Goal: Task Accomplishment & Management: Use online tool/utility

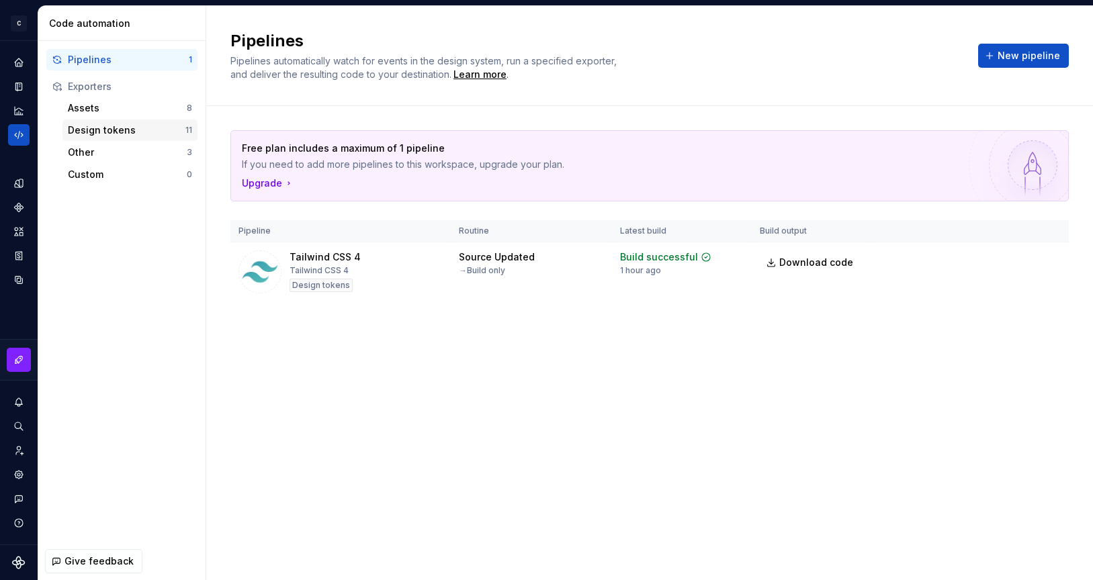
click at [105, 130] on div "Design tokens" at bounding box center [127, 130] width 118 height 13
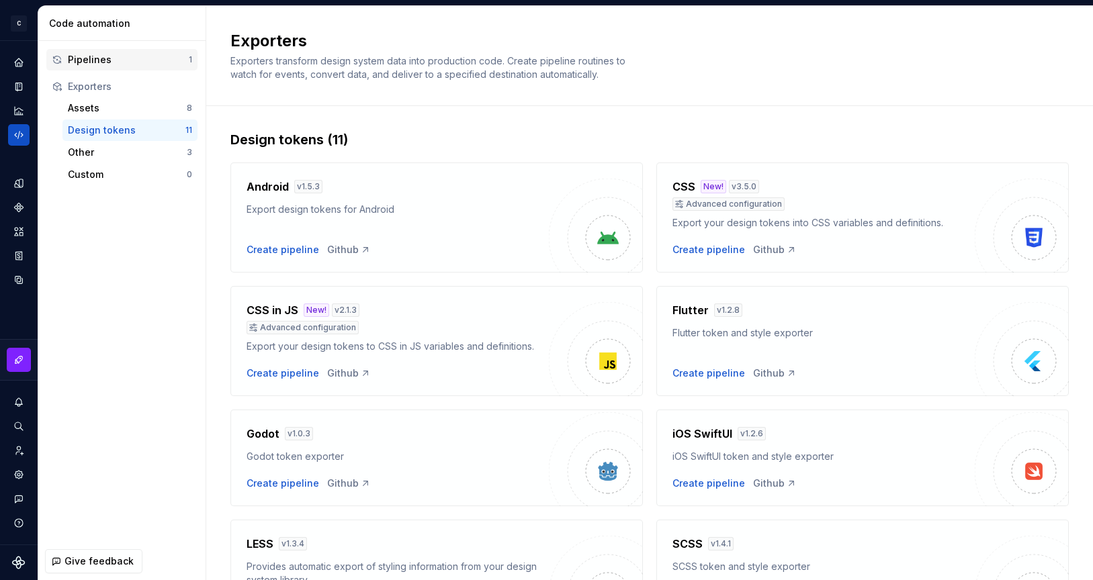
click at [101, 61] on div "Pipelines" at bounding box center [128, 59] width 121 height 13
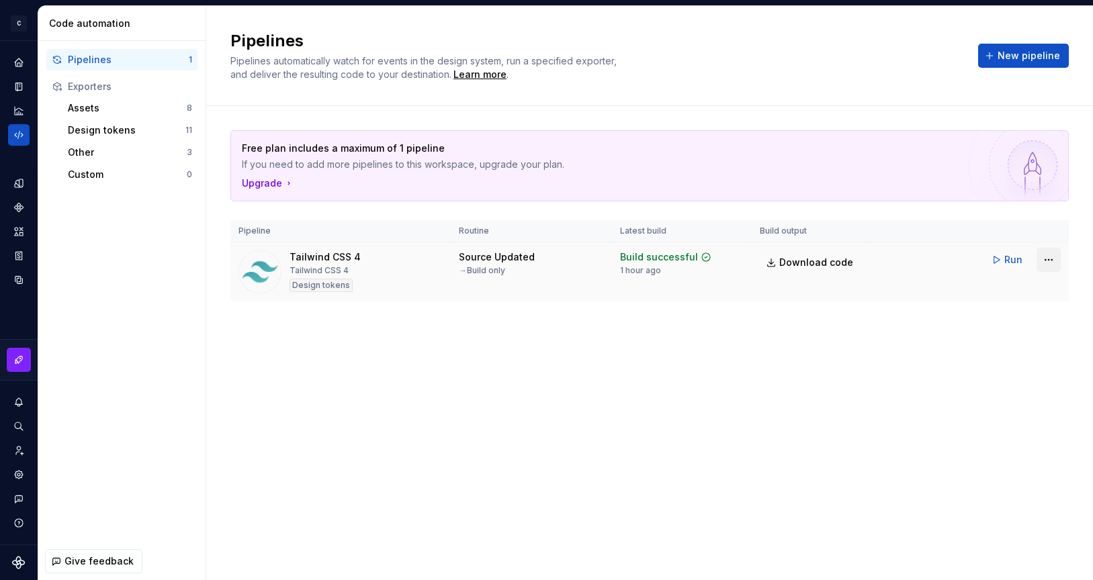
click at [1041, 259] on html "C Campfire C Design system data Code automation Pipelines 1 Exporters Assets 8 …" at bounding box center [546, 290] width 1093 height 580
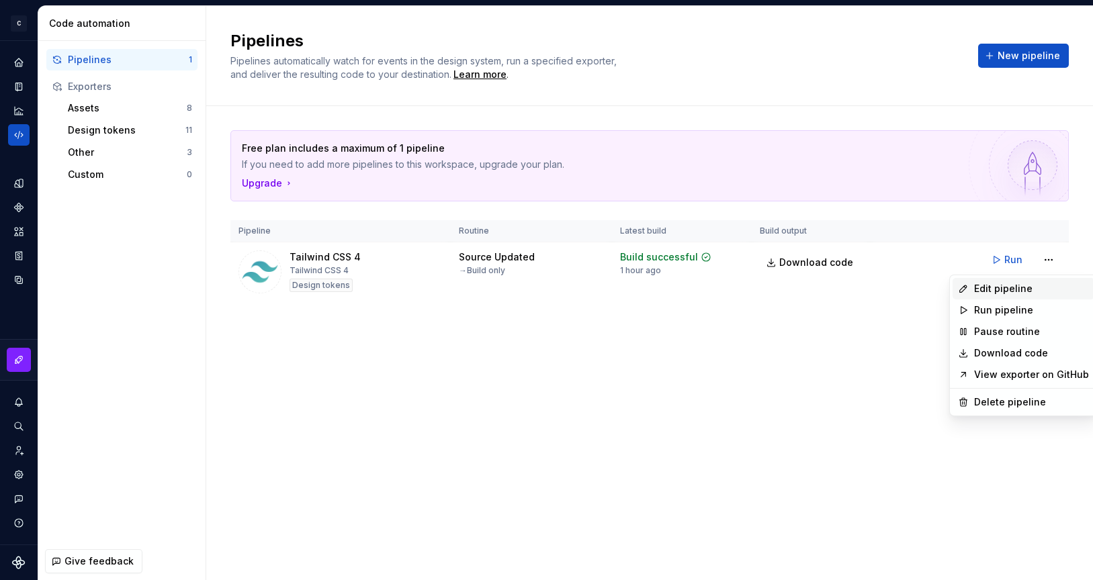
click at [1036, 281] on div "Edit pipeline" at bounding box center [1024, 288] width 142 height 21
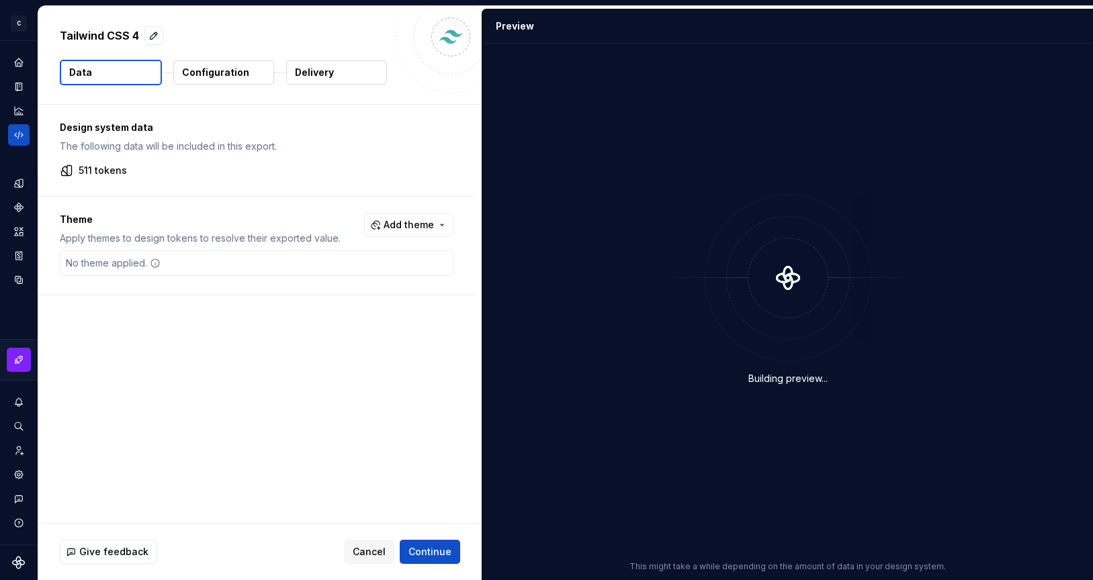
click at [228, 71] on p "Configuration" at bounding box center [215, 72] width 67 height 13
